Goal: Task Accomplishment & Management: Complete application form

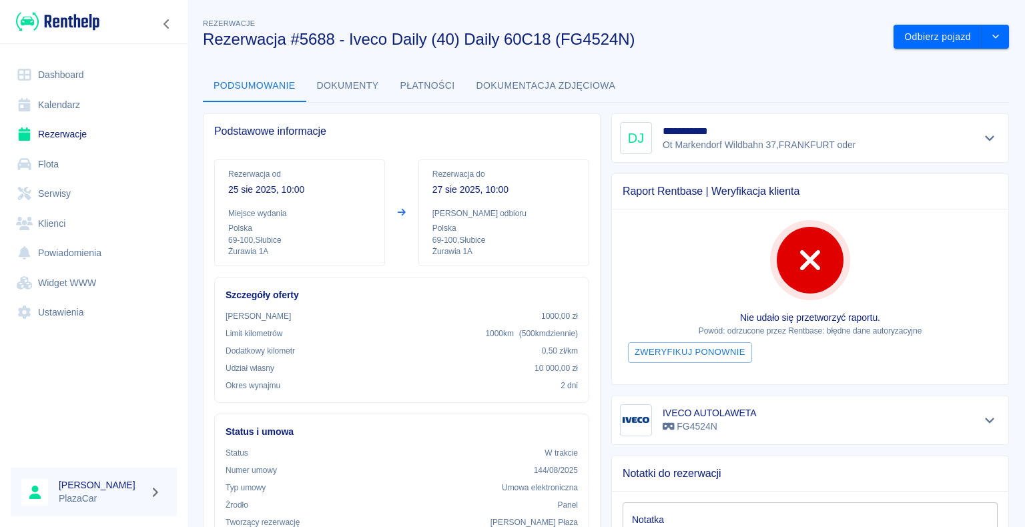
click at [80, 134] on link "Rezerwacje" at bounding box center [94, 134] width 166 height 30
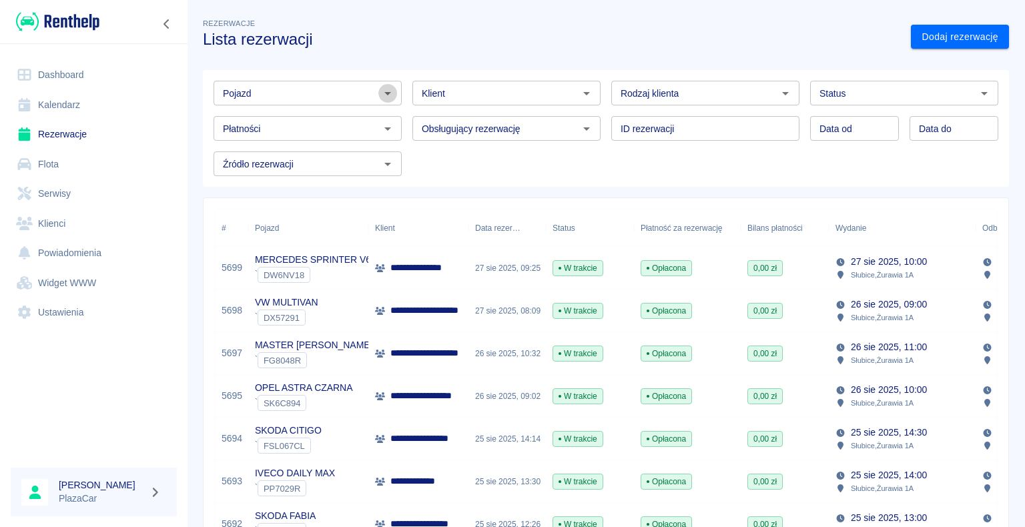
click at [386, 96] on icon "Otwórz" at bounding box center [388, 93] width 16 height 16
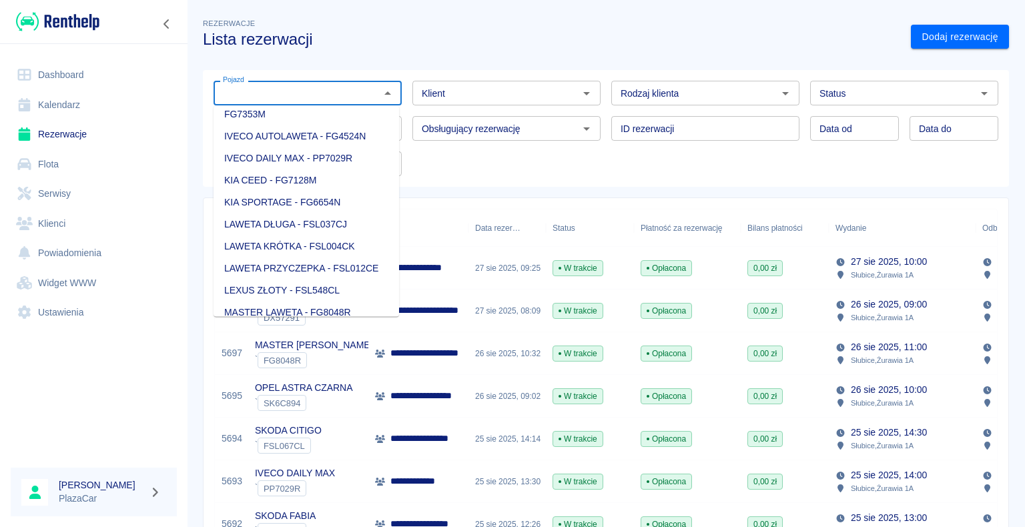
scroll to position [467, 0]
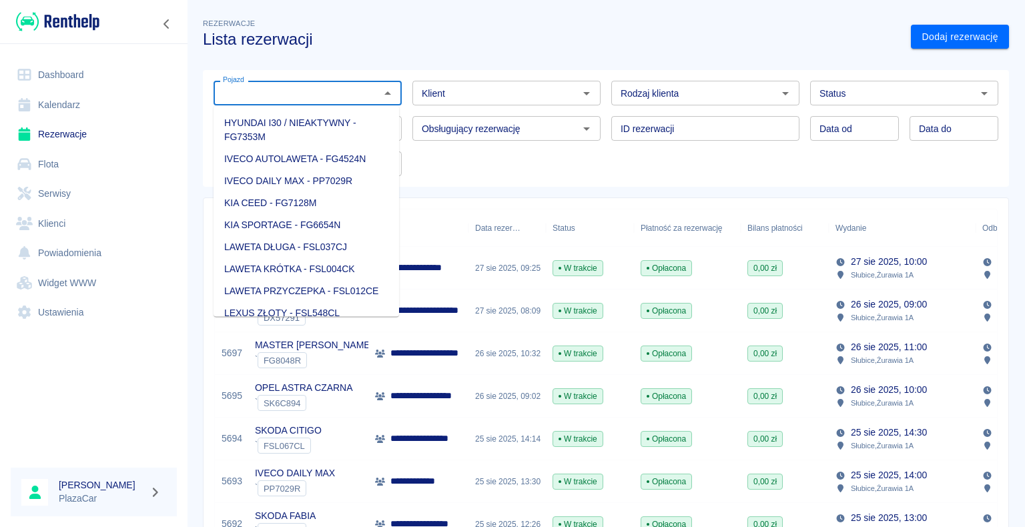
click at [324, 214] on li "KIA CEED - FG7128M" at bounding box center [307, 203] width 186 height 22
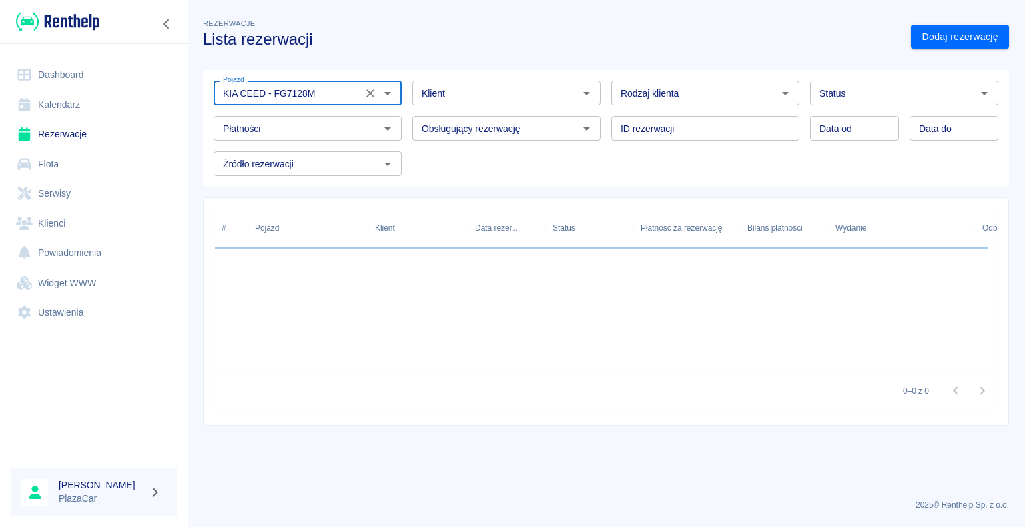
type input "KIA CEED - FG7128M"
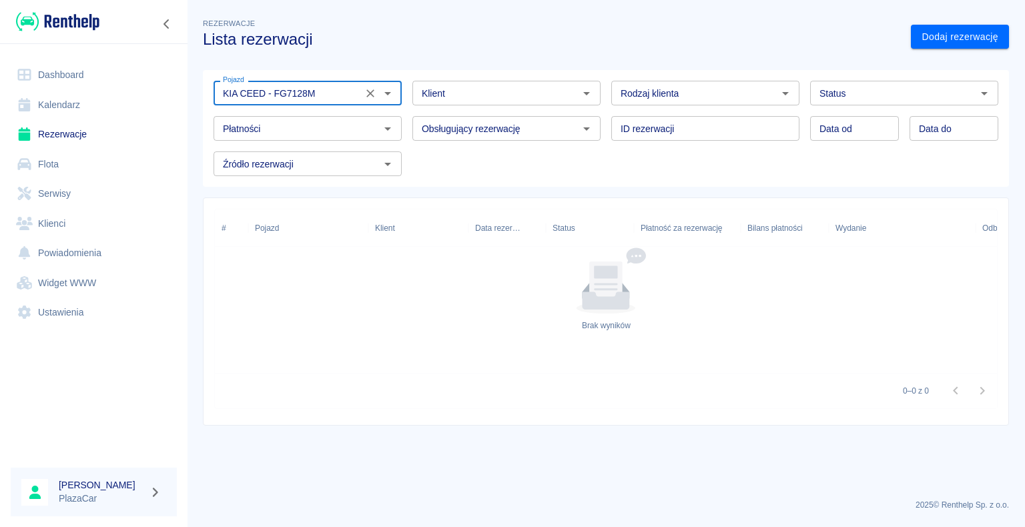
click at [85, 162] on link "Flota" at bounding box center [94, 165] width 166 height 30
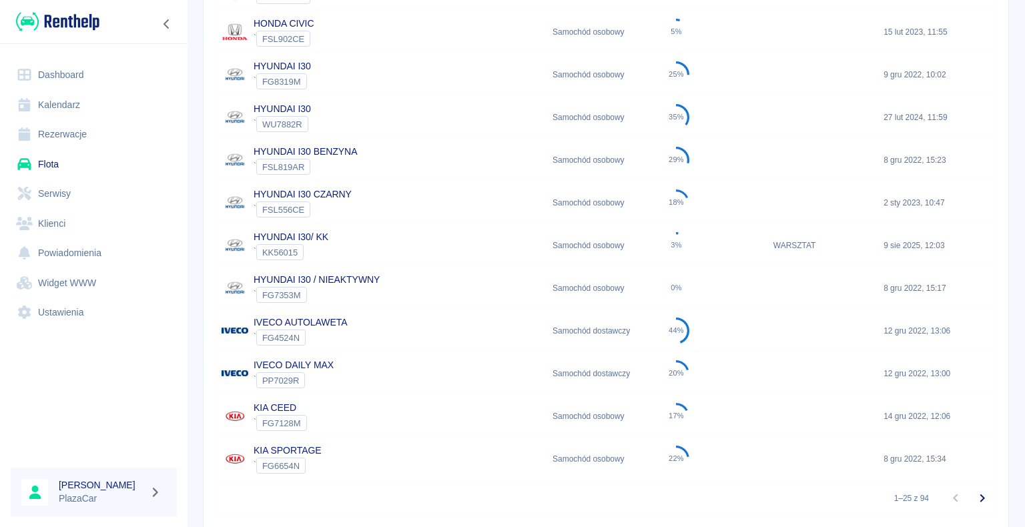
scroll to position [776, 0]
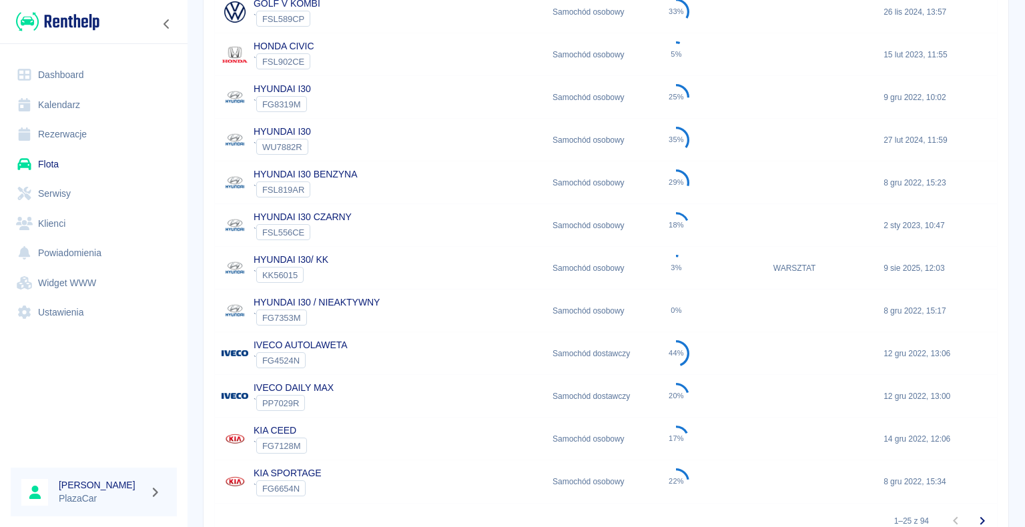
click at [377, 431] on div "KIA CEED ` FG7128M" at bounding box center [380, 439] width 331 height 43
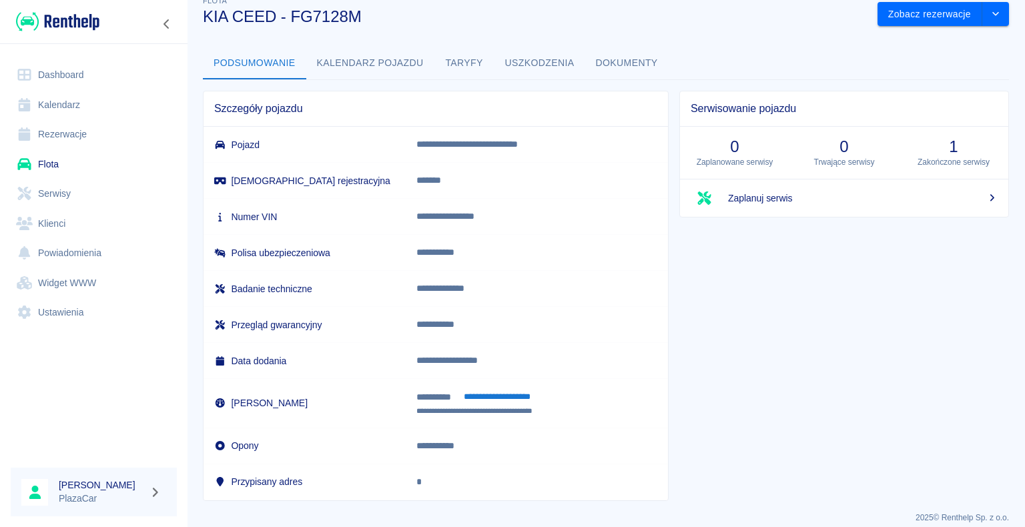
scroll to position [33, 0]
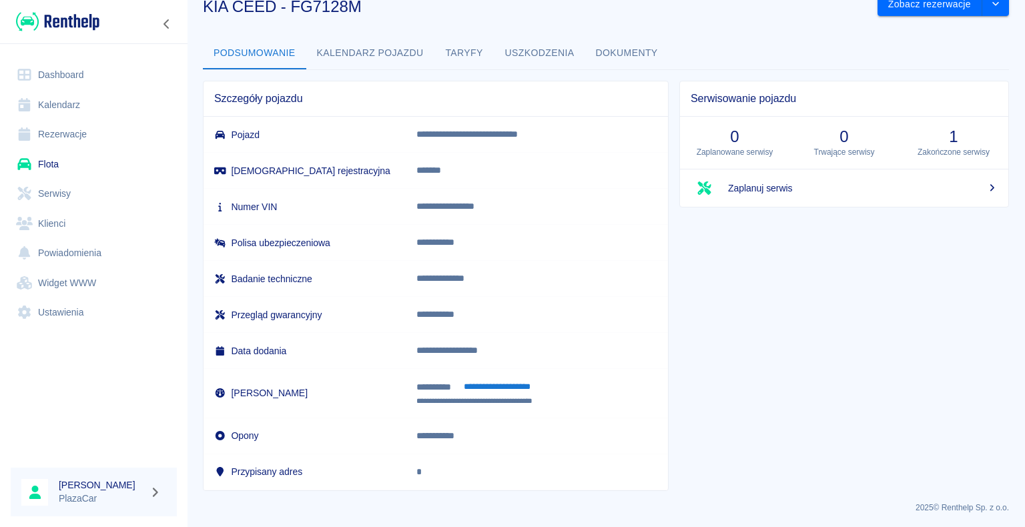
click at [63, 73] on link "Dashboard" at bounding box center [94, 75] width 166 height 30
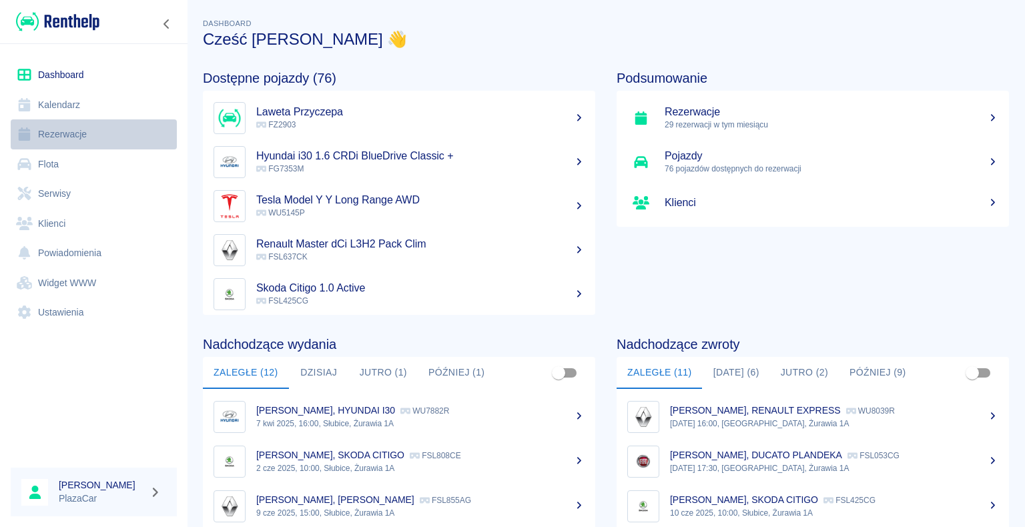
click at [61, 132] on link "Rezerwacje" at bounding box center [94, 134] width 166 height 30
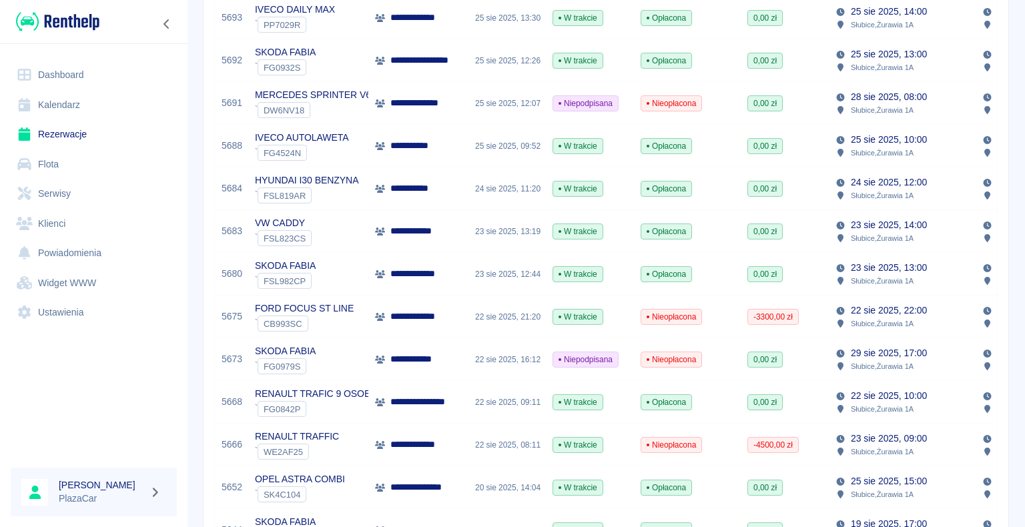
scroll to position [467, 0]
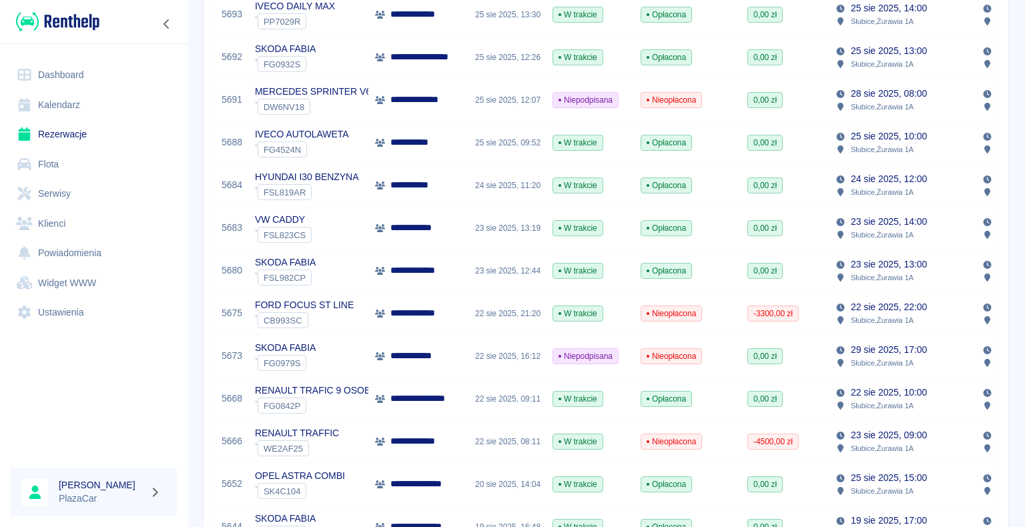
click at [452, 397] on p "**********" at bounding box center [428, 399] width 75 height 14
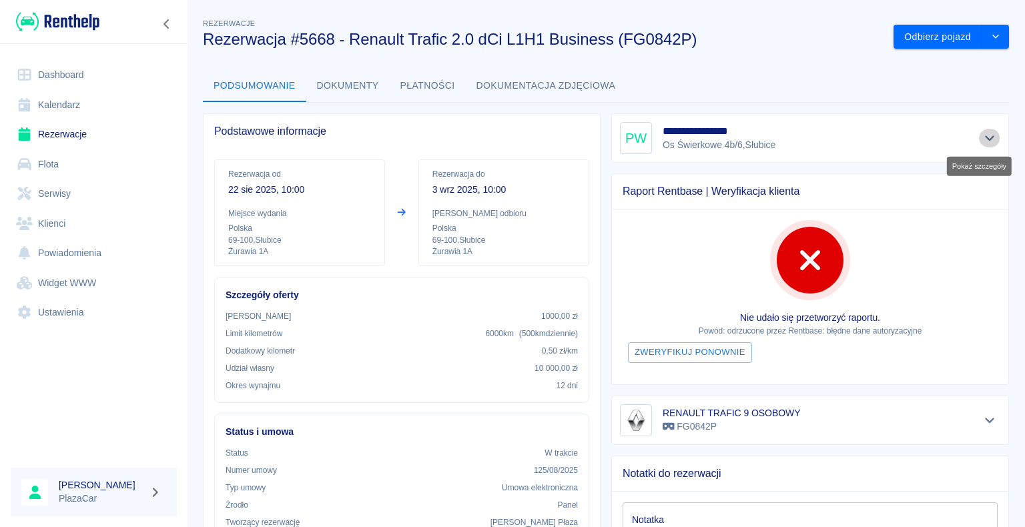
click at [985, 138] on icon "Pokaż szczegóły" at bounding box center [989, 138] width 9 height 5
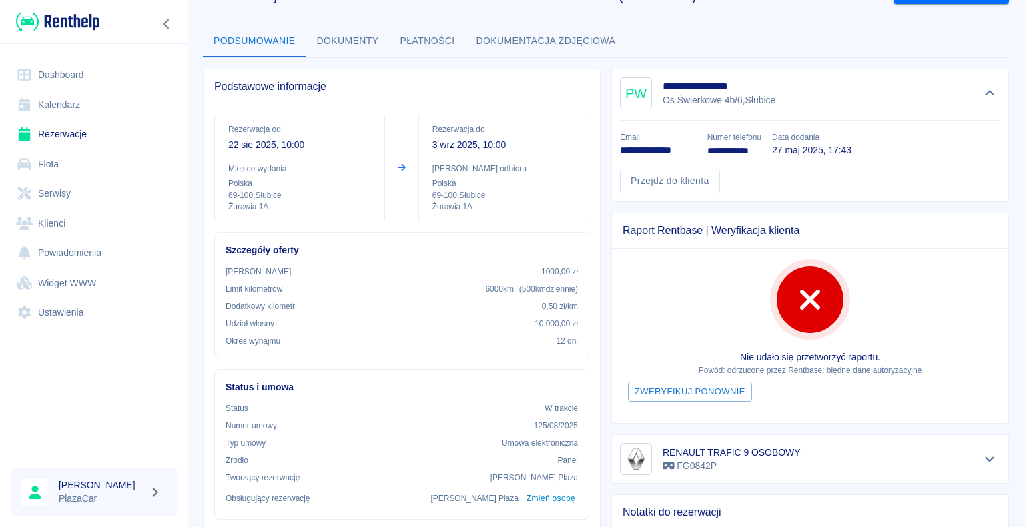
scroll to position [67, 0]
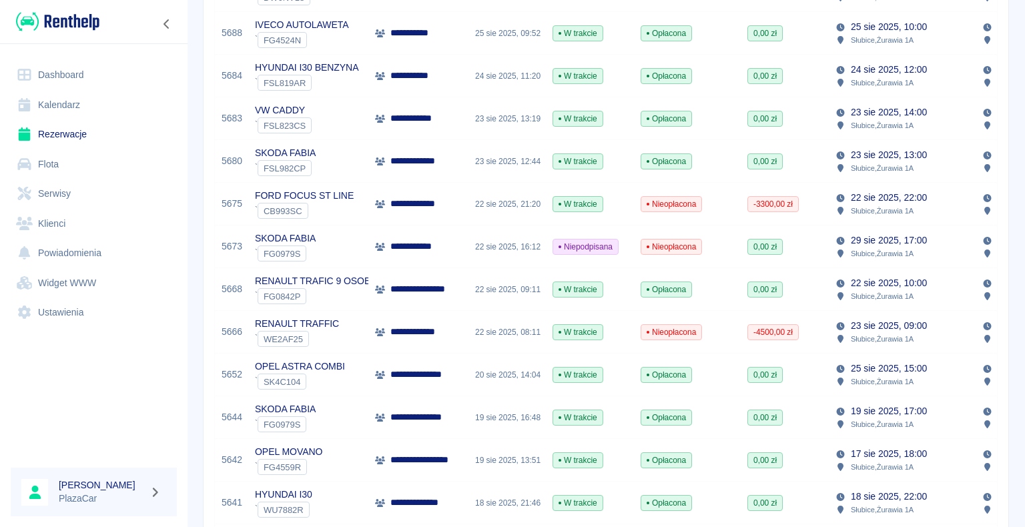
scroll to position [601, 0]
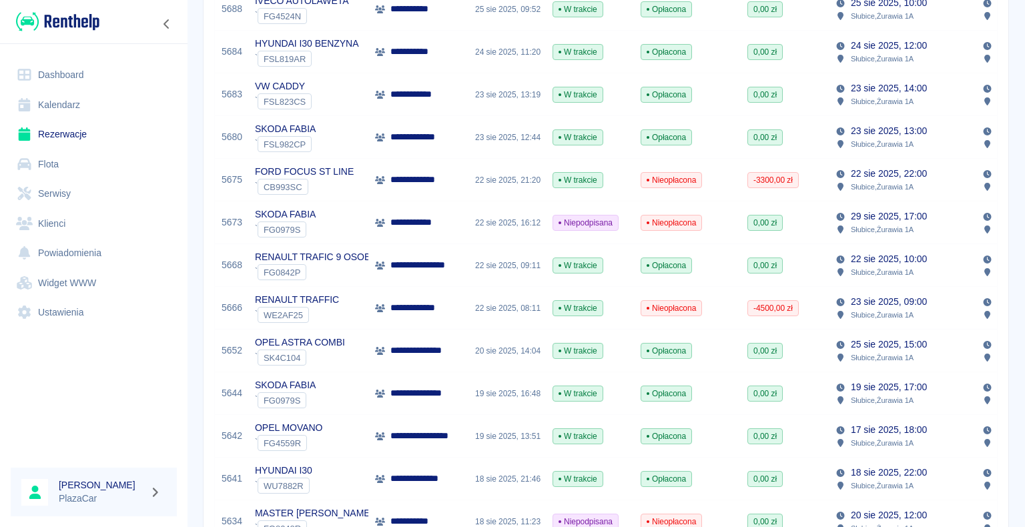
click at [344, 352] on div "OPEL ASTRA COMBI ` SK4C104" at bounding box center [308, 351] width 120 height 43
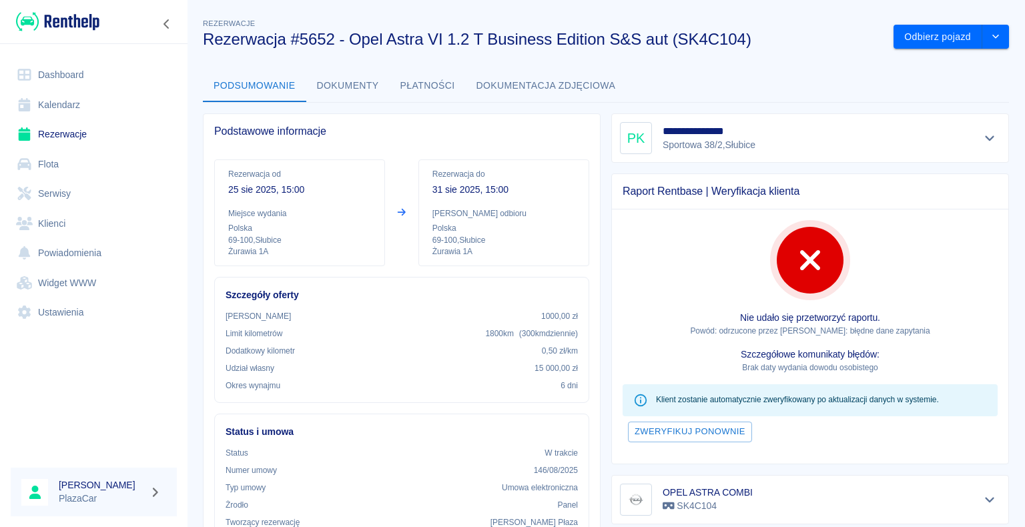
click at [796, 7] on div "Rezerwacje Rezerwacja #5652 - Opel Astra VI 1.2 T Business Edition S&S aut (SK4…" at bounding box center [537, 26] width 691 height 43
click at [68, 136] on link "Rezerwacje" at bounding box center [94, 134] width 166 height 30
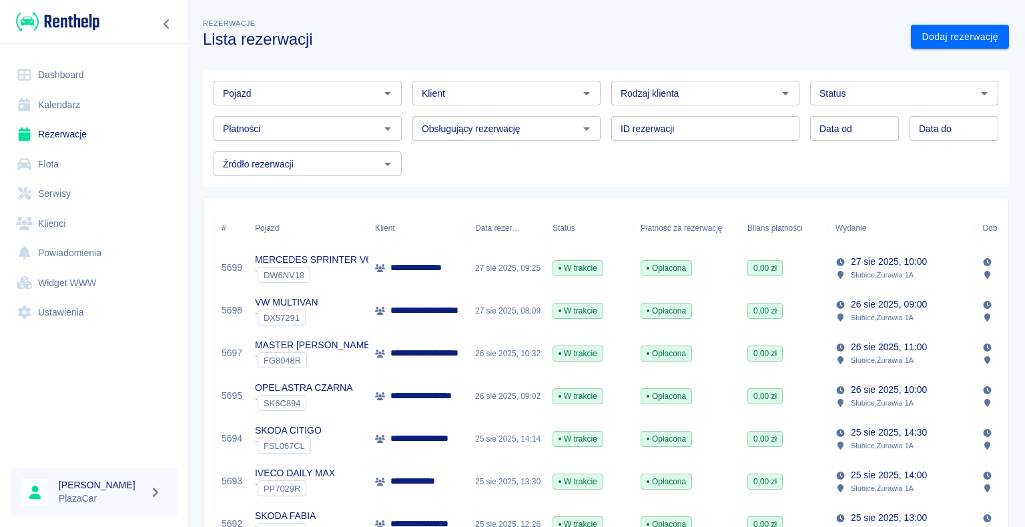
click at [977, 95] on icon "Otwórz" at bounding box center [985, 93] width 16 height 16
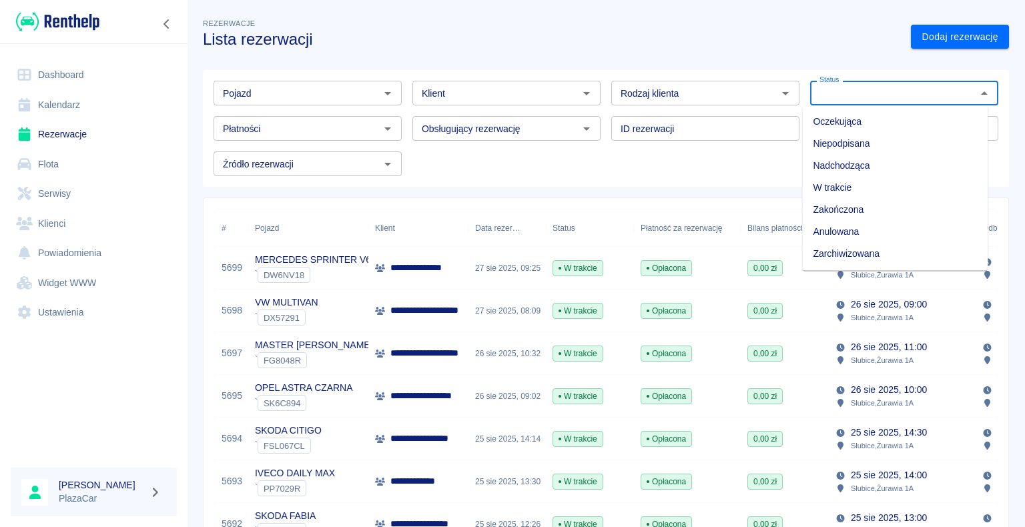
click at [899, 253] on li "Zarchiwizowana" at bounding box center [895, 254] width 186 height 22
type input "Zarchiwizowana"
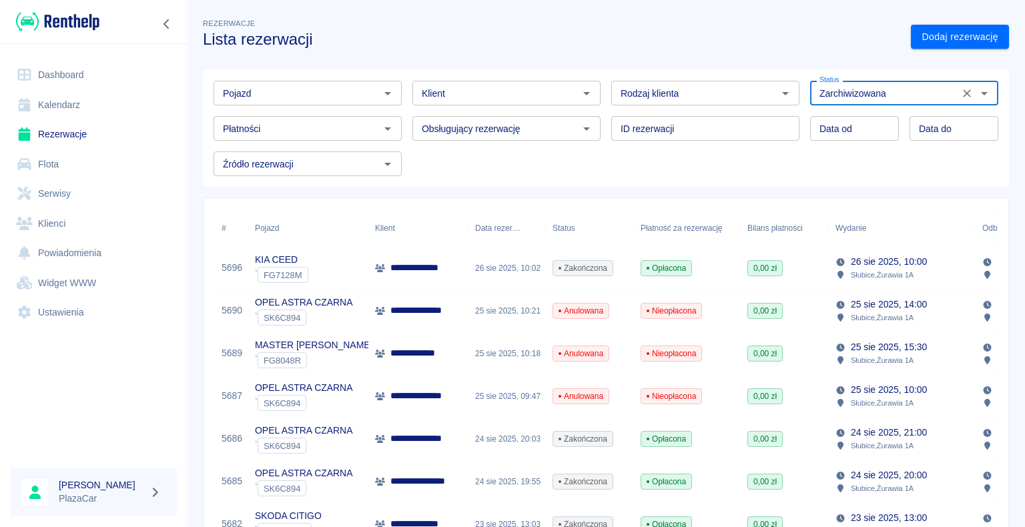
click at [420, 271] on p "**********" at bounding box center [422, 268] width 62 height 14
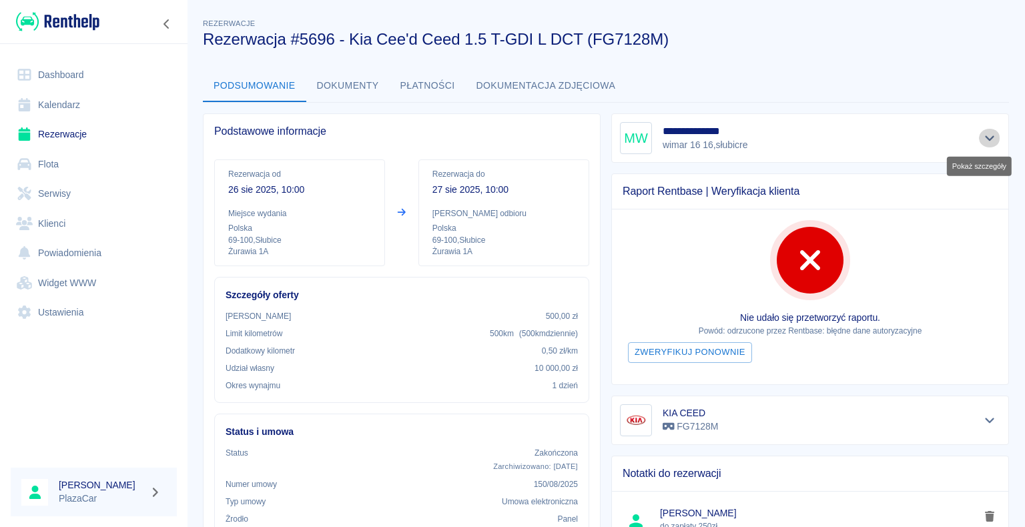
click at [985, 138] on icon "Pokaż szczegóły" at bounding box center [989, 138] width 9 height 5
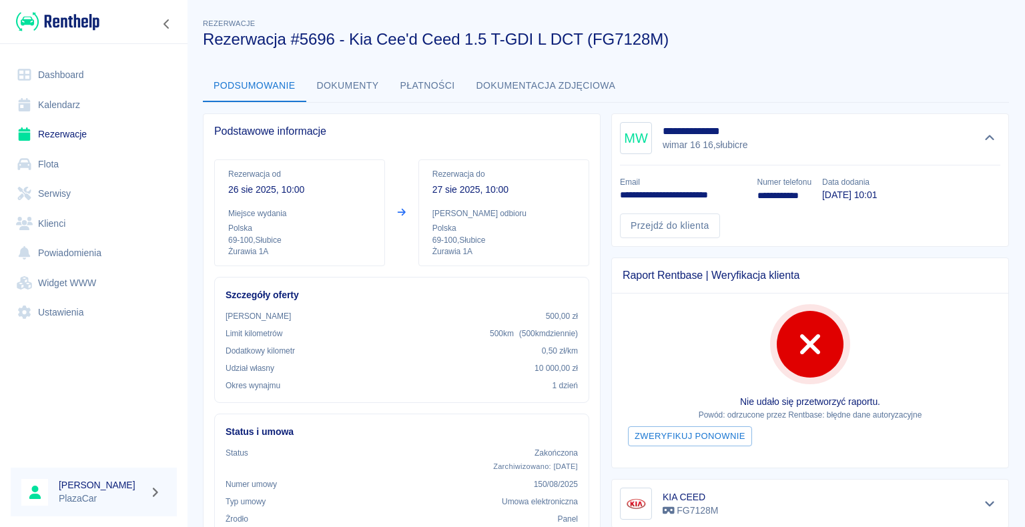
click at [853, 11] on div "Rezerwacje Rezerwacja #5696 - Kia Cee'd Ceed 1.5 T-GDI L DCT (FG7128M)" at bounding box center [595, 26] width 806 height 43
click at [61, 131] on link "Rezerwacje" at bounding box center [94, 134] width 166 height 30
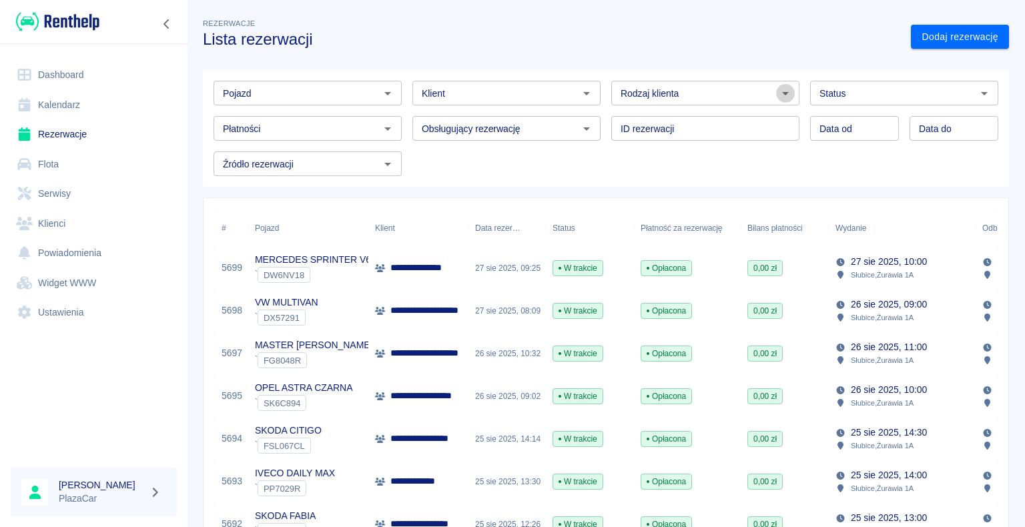
click at [778, 96] on icon "Otwórz" at bounding box center [786, 93] width 16 height 16
click at [732, 119] on li "Osoba prywatna" at bounding box center [700, 122] width 186 height 22
type input "Osoba prywatna"
click at [925, 39] on link "Dodaj rezerwację" at bounding box center [960, 37] width 98 height 25
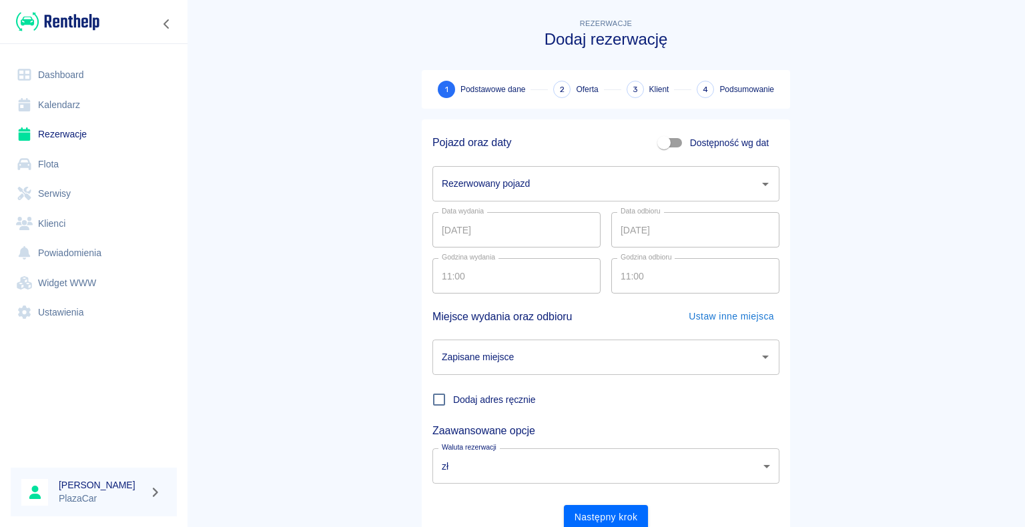
click at [762, 182] on icon "Otwórz" at bounding box center [766, 184] width 16 height 16
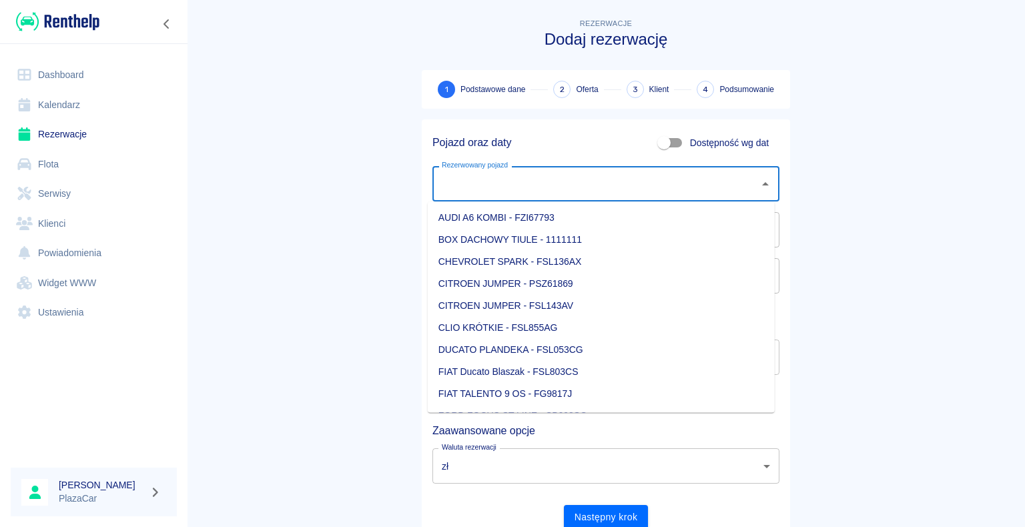
click at [623, 211] on li "AUDI A6 KOMBI - FZI67793" at bounding box center [601, 218] width 347 height 22
type input "AUDI A6 KOMBI - FZI67793"
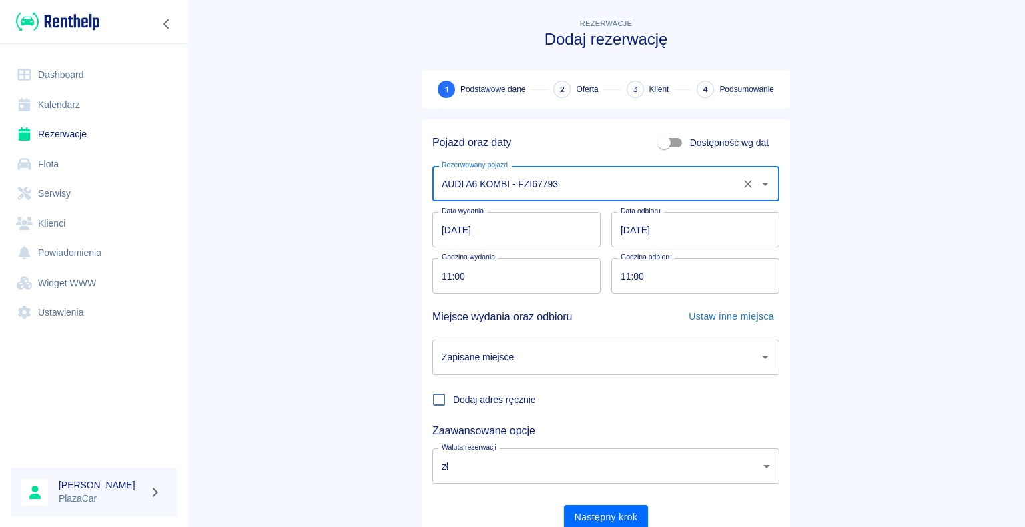
click at [447, 226] on input "[DATE]" at bounding box center [517, 229] width 168 height 35
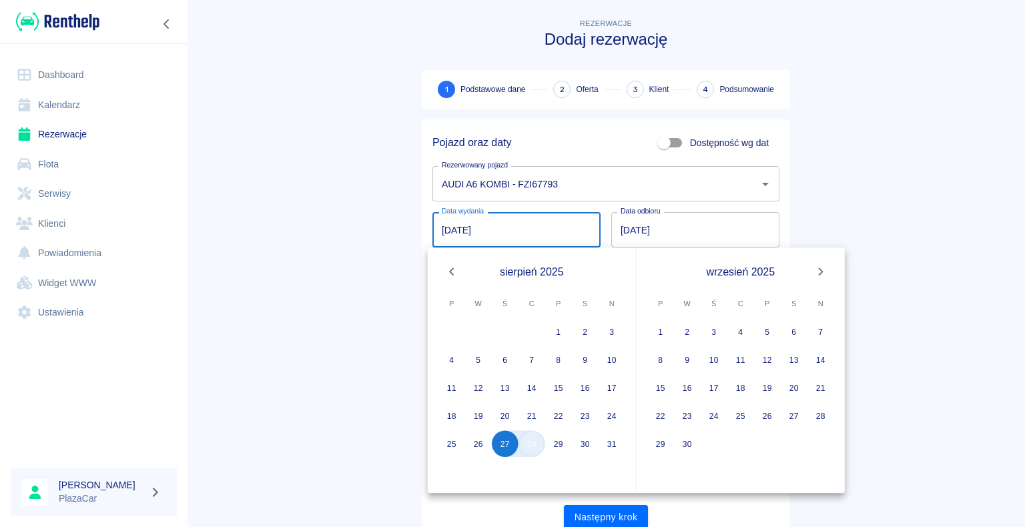
click at [536, 445] on button "28" at bounding box center [532, 444] width 27 height 27
type input "[DATE]"
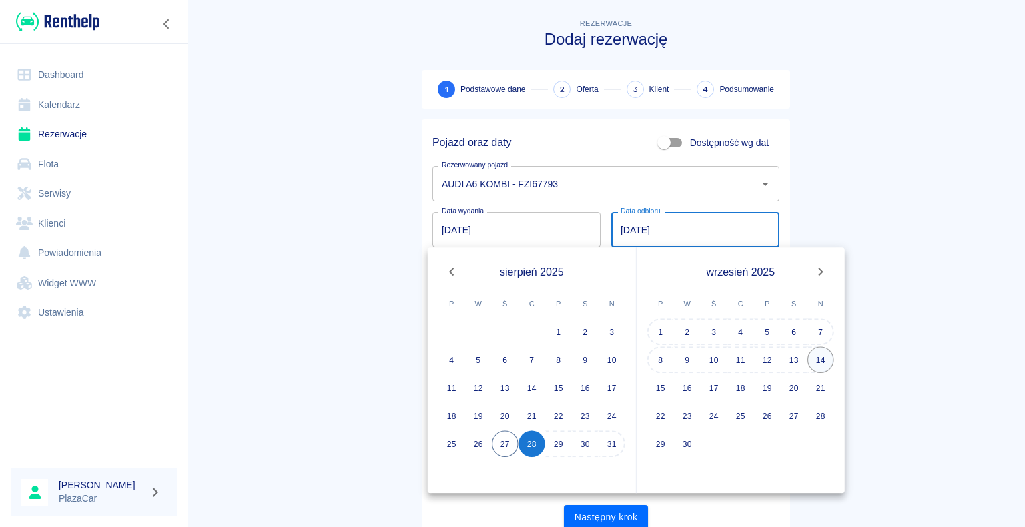
click at [823, 354] on button "14" at bounding box center [821, 359] width 27 height 27
type input "[DATE]"
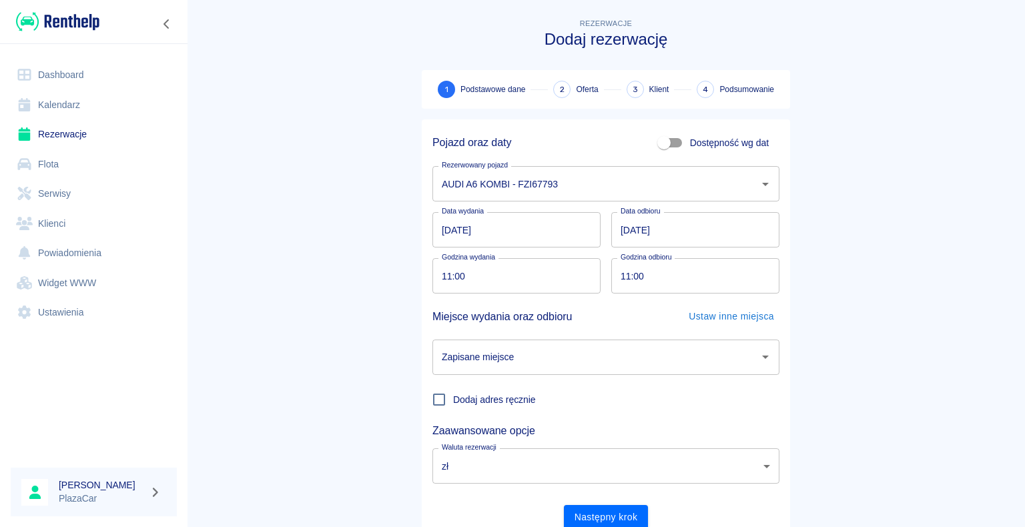
click at [758, 359] on icon "Otwórz" at bounding box center [766, 357] width 16 height 16
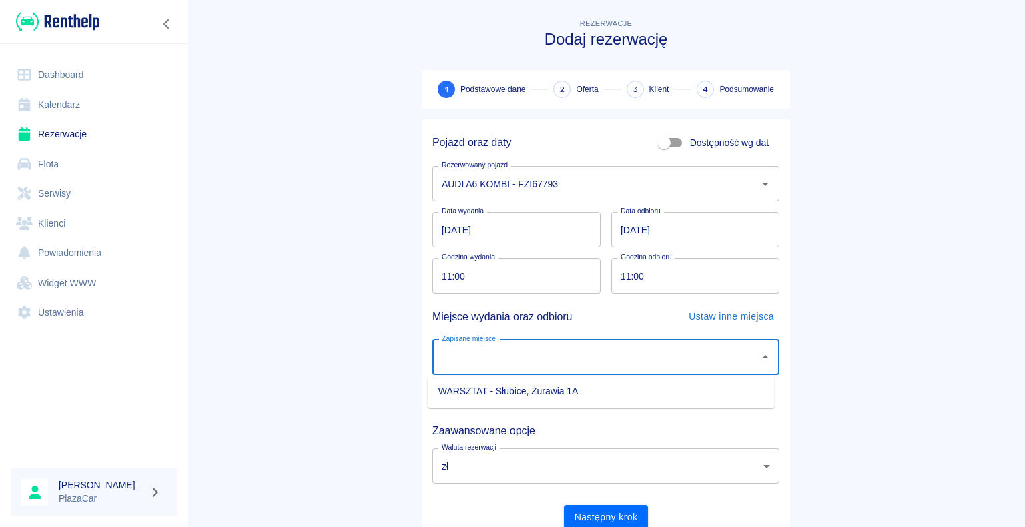
click at [709, 395] on li "WARSZTAT - Słubice, Żurawia 1A" at bounding box center [601, 392] width 347 height 22
type input "WARSZTAT - Słubice, Żurawia 1A"
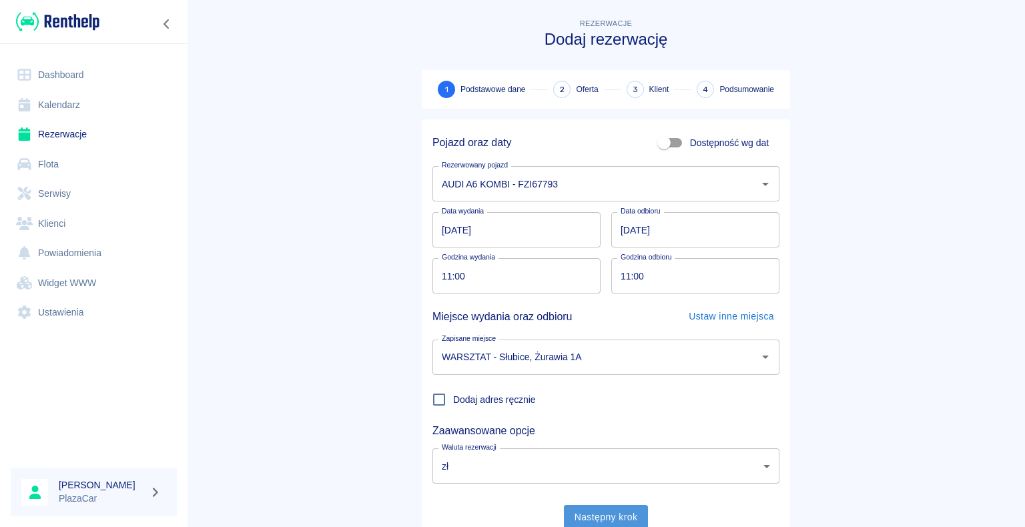
click at [608, 521] on button "Następny krok" at bounding box center [606, 517] width 85 height 25
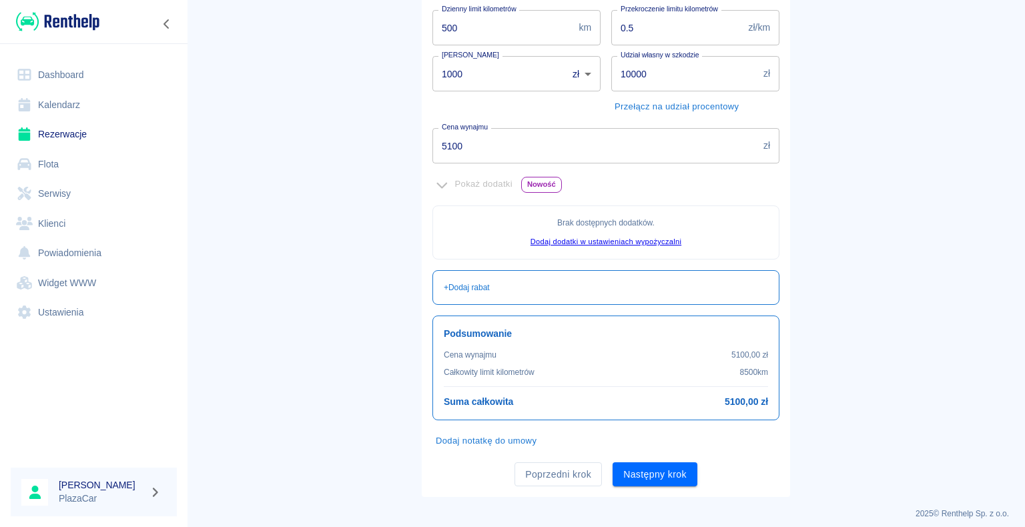
scroll to position [242, 0]
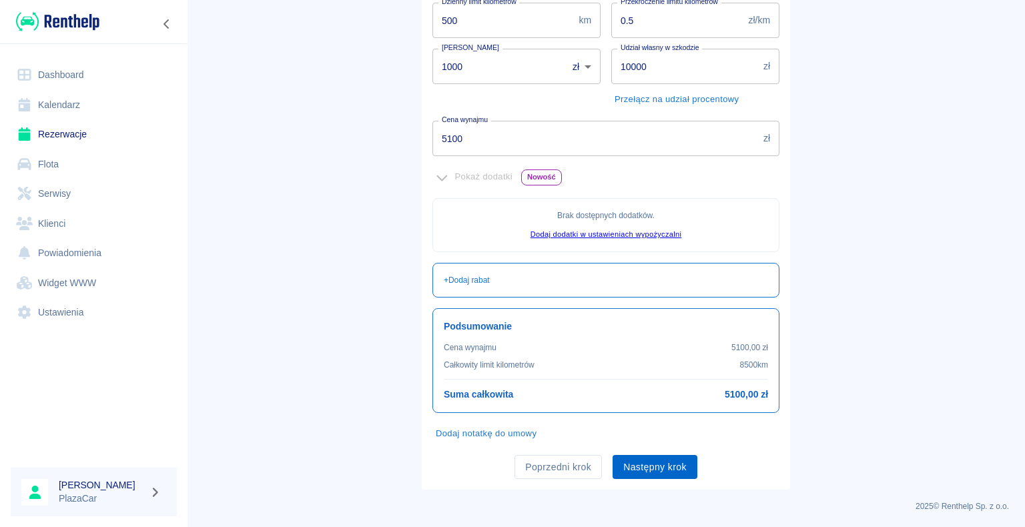
click at [654, 466] on button "Następny krok" at bounding box center [655, 467] width 85 height 25
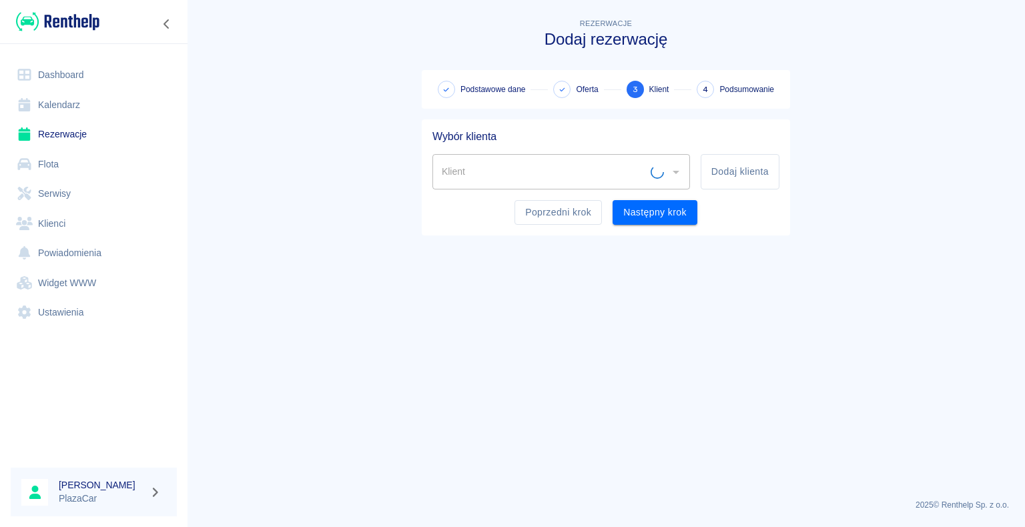
scroll to position [0, 0]
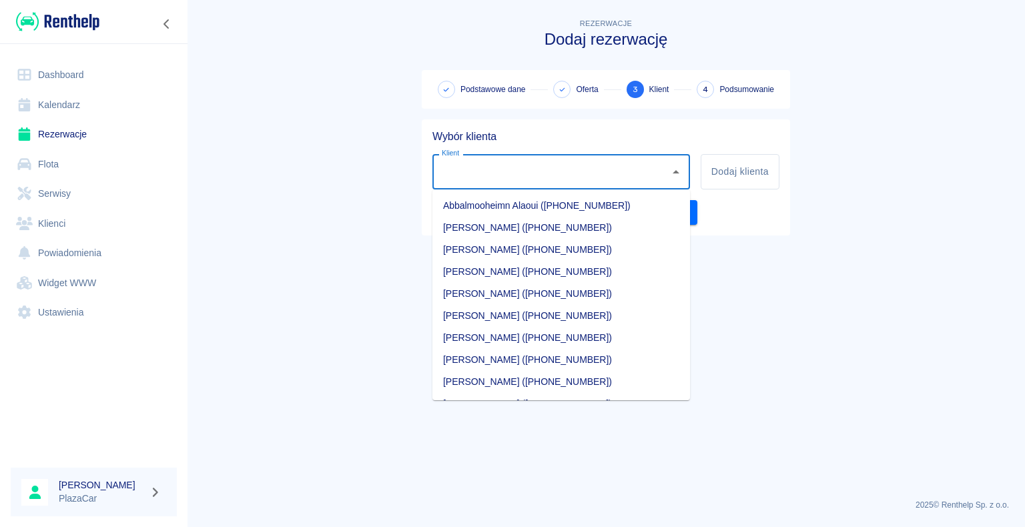
click at [490, 167] on input "Klient" at bounding box center [552, 171] width 226 height 23
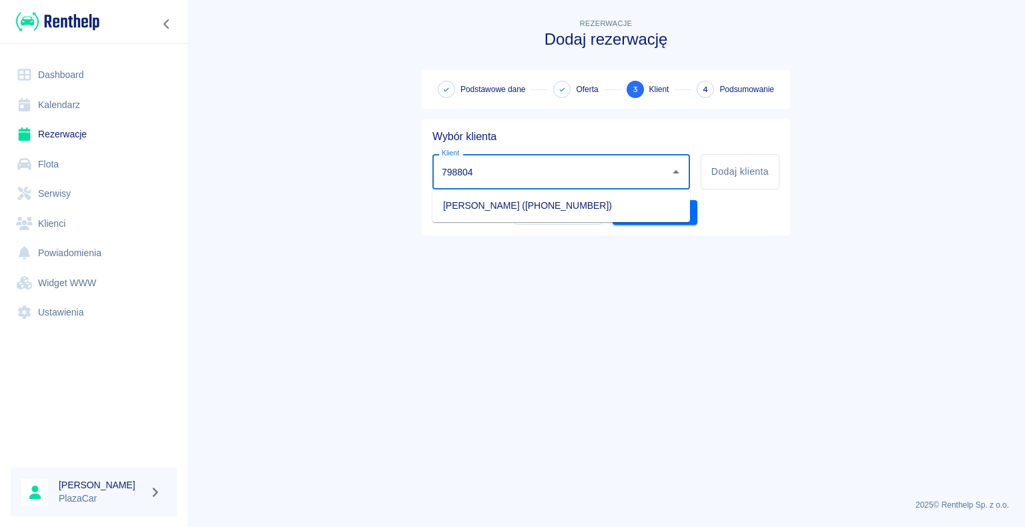
click at [521, 205] on li "[PERSON_NAME] ([PHONE_NUMBER])" at bounding box center [562, 206] width 258 height 22
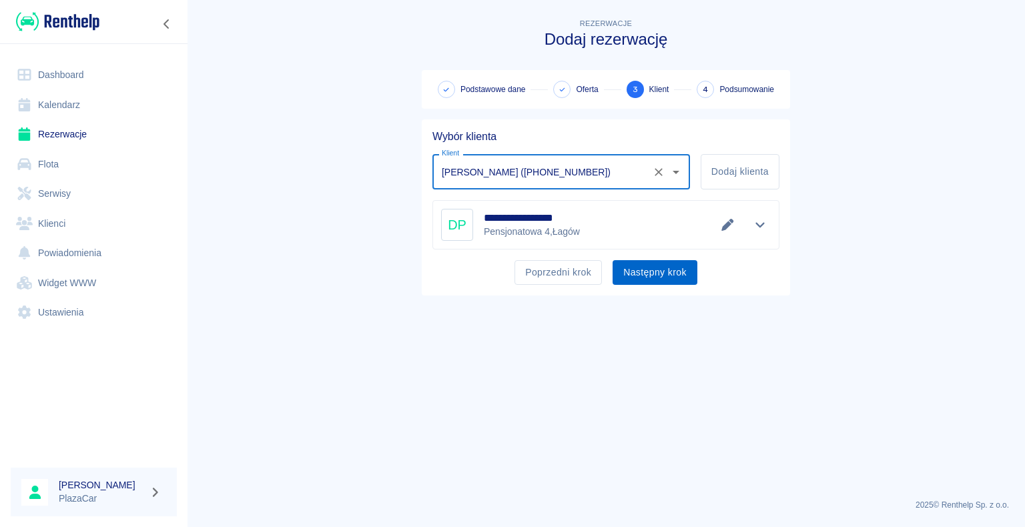
type input "[PERSON_NAME] ([PHONE_NUMBER])"
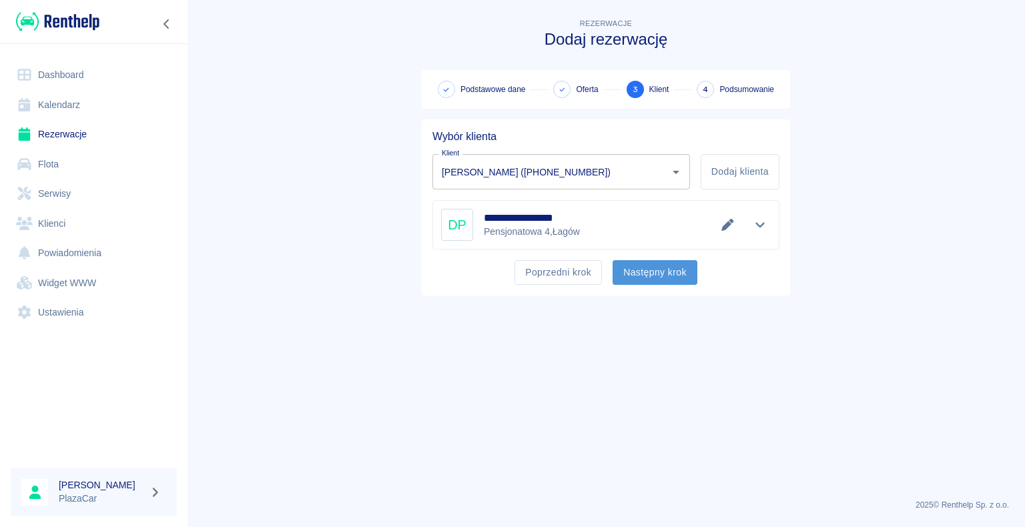
click at [650, 272] on button "Następny krok" at bounding box center [655, 272] width 85 height 25
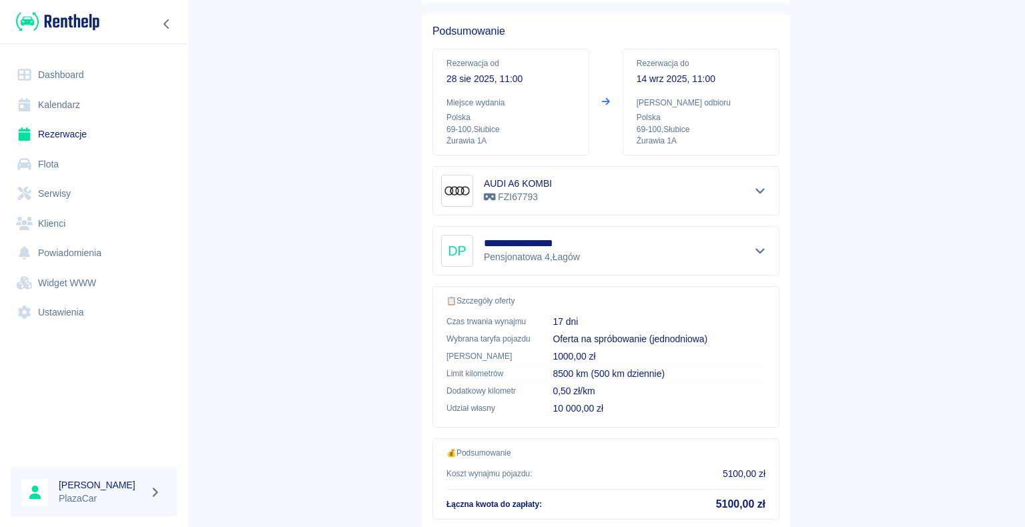
scroll to position [190, 0]
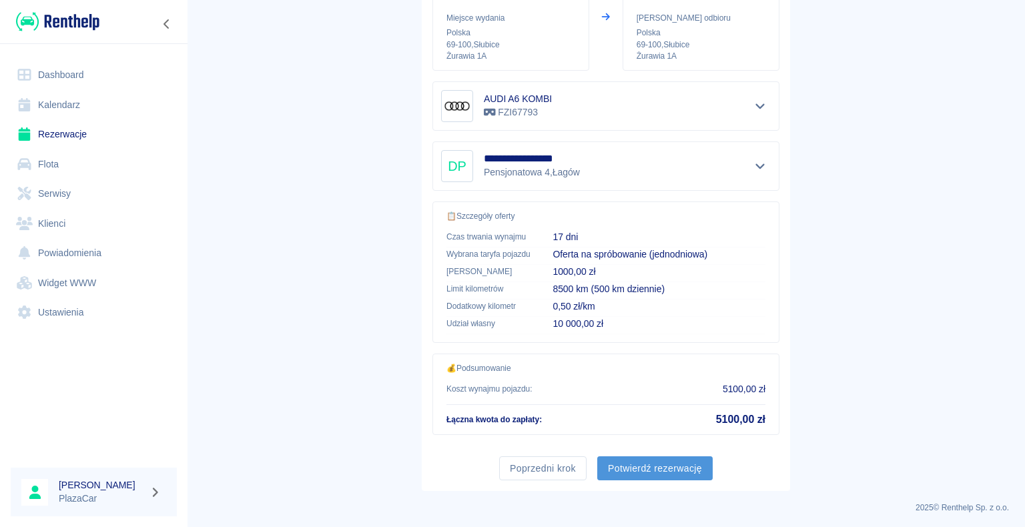
click at [657, 465] on button "Potwierdź rezerwację" at bounding box center [654, 469] width 115 height 25
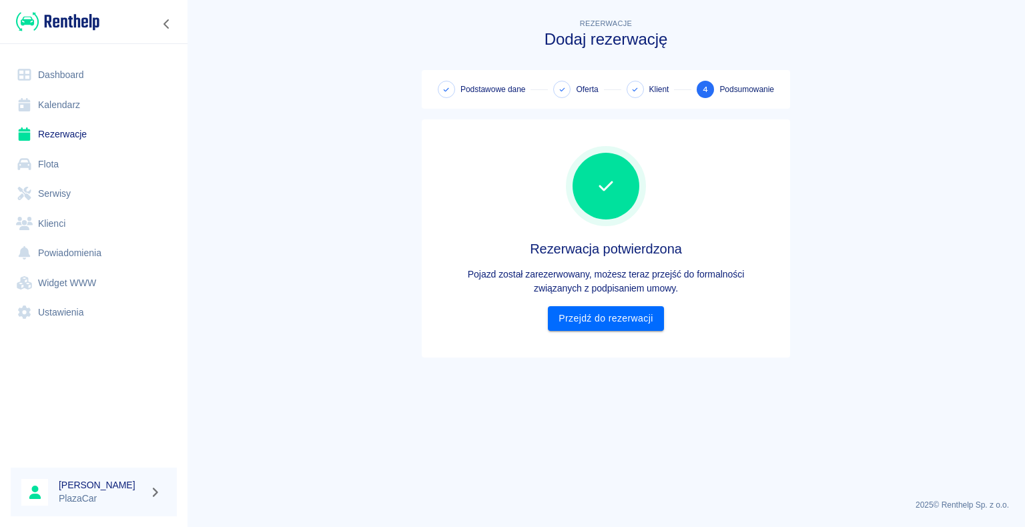
scroll to position [0, 0]
click at [56, 136] on link "Rezerwacje" at bounding box center [94, 134] width 166 height 30
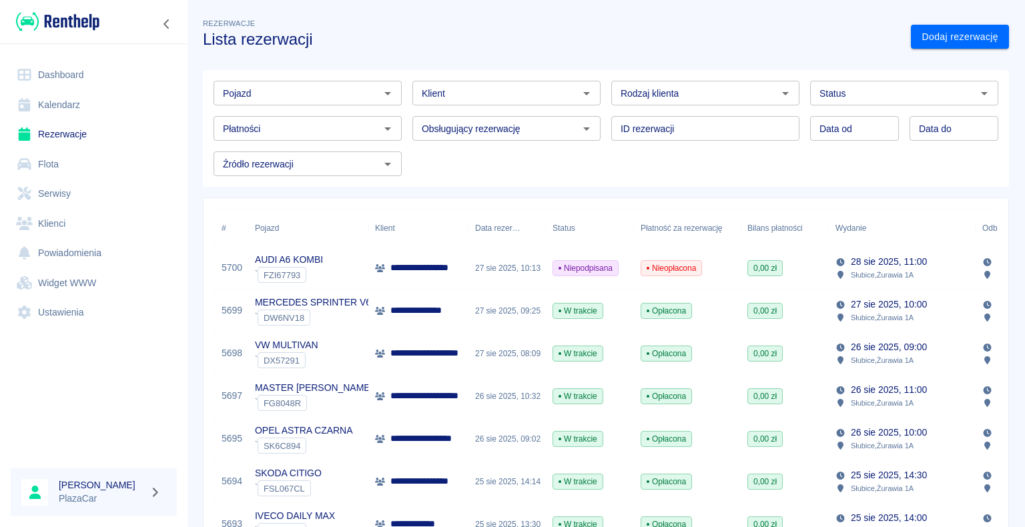
click at [1, 0] on html "**********" at bounding box center [512, 263] width 1025 height 527
